Goal: Task Accomplishment & Management: Use online tool/utility

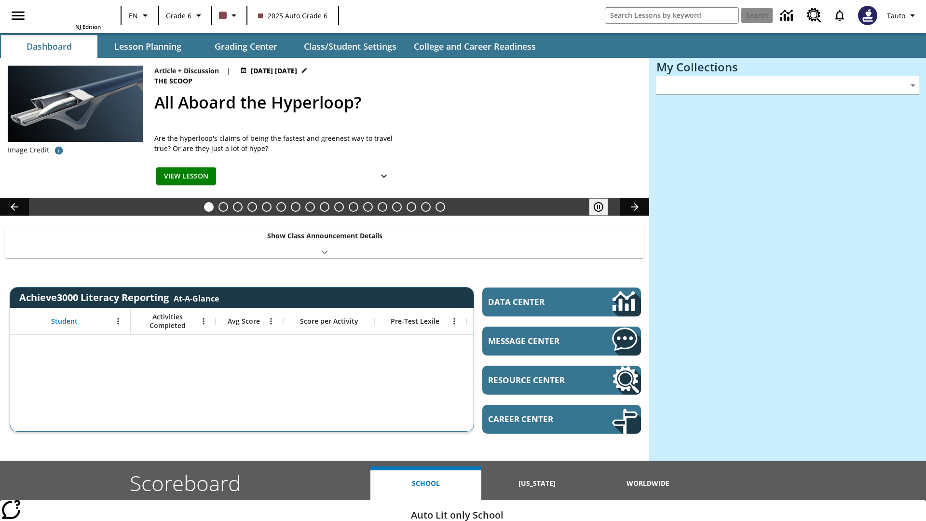
type input "-1"
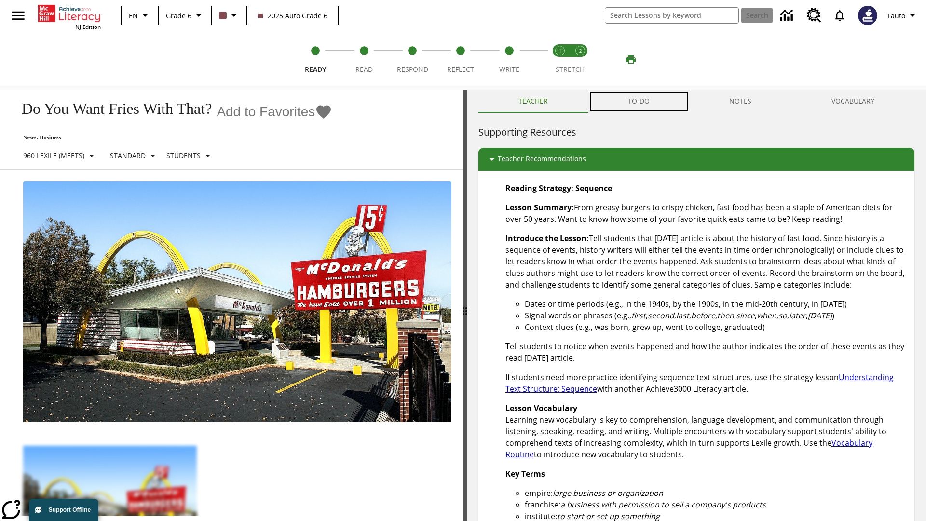
click at [639, 101] on button "TO-DO" at bounding box center [639, 101] width 102 height 23
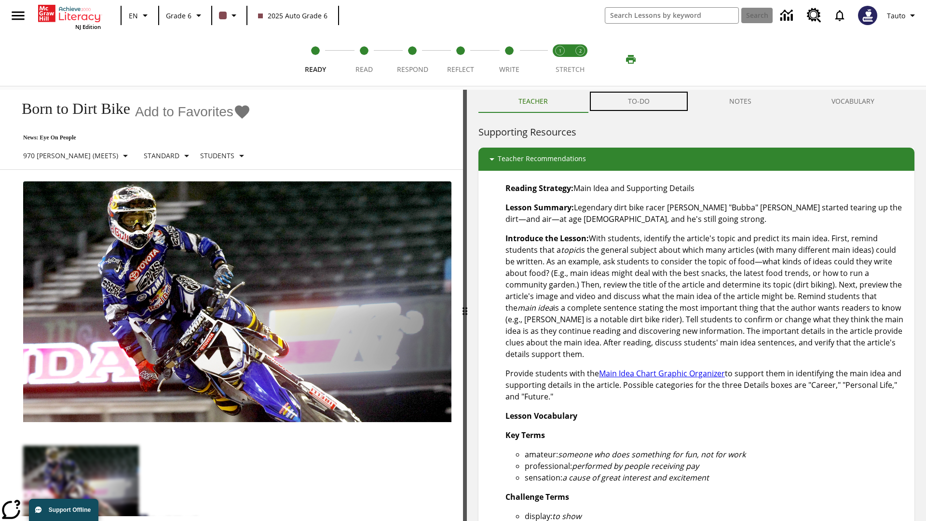
click at [639, 101] on button "TO-DO" at bounding box center [639, 101] width 102 height 23
